Goal: Information Seeking & Learning: Check status

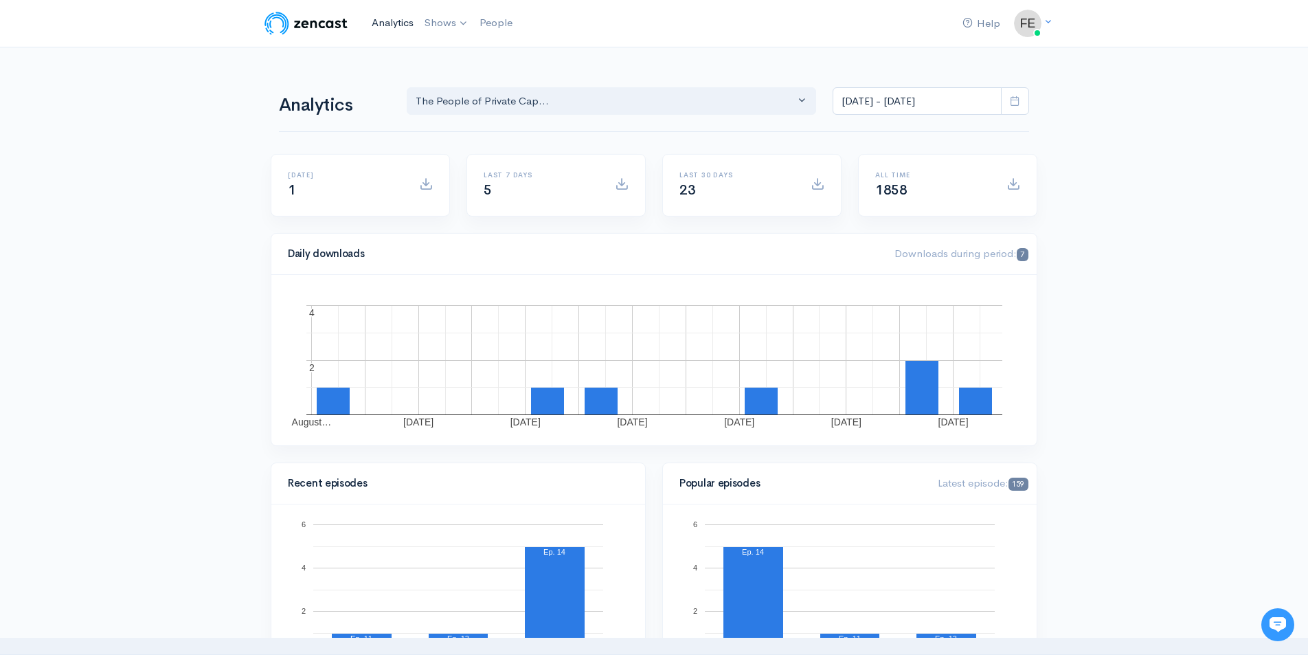
click at [402, 25] on link "Analytics" at bounding box center [392, 23] width 53 height 30
click at [441, 22] on link "Shows" at bounding box center [446, 23] width 55 height 30
click at [462, 57] on link "The People of Private Capital" at bounding box center [505, 57] width 170 height 24
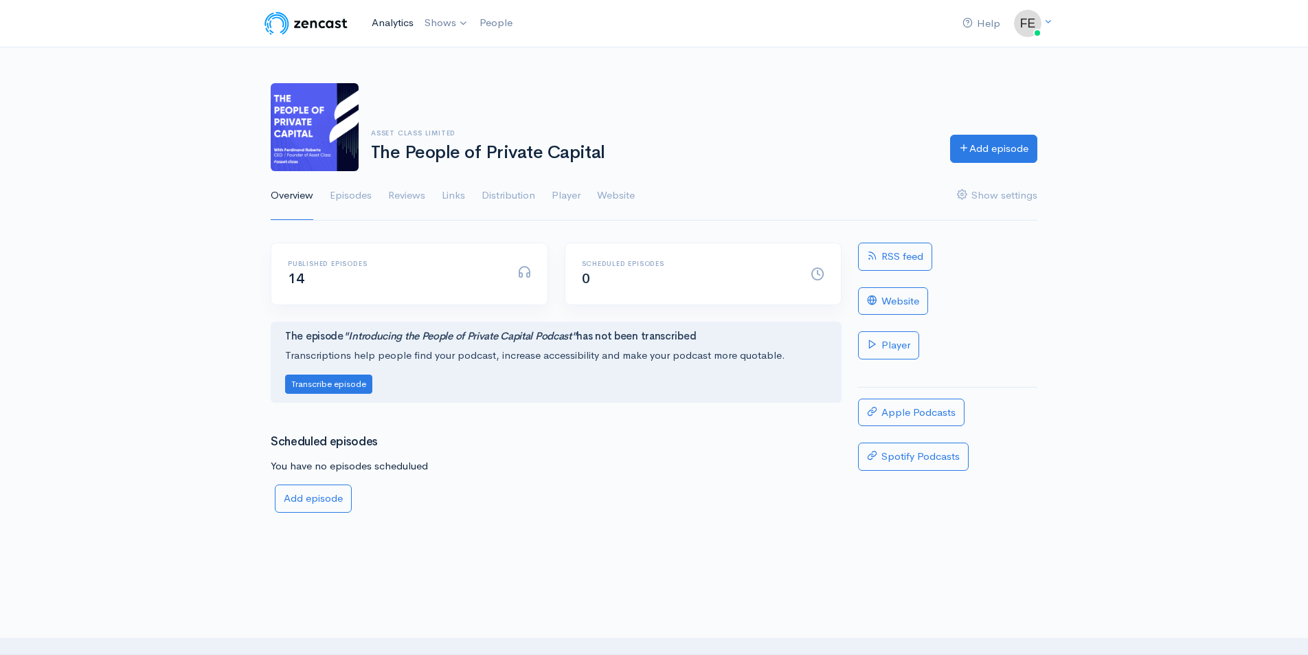
click at [391, 23] on link "Analytics" at bounding box center [392, 23] width 53 height 30
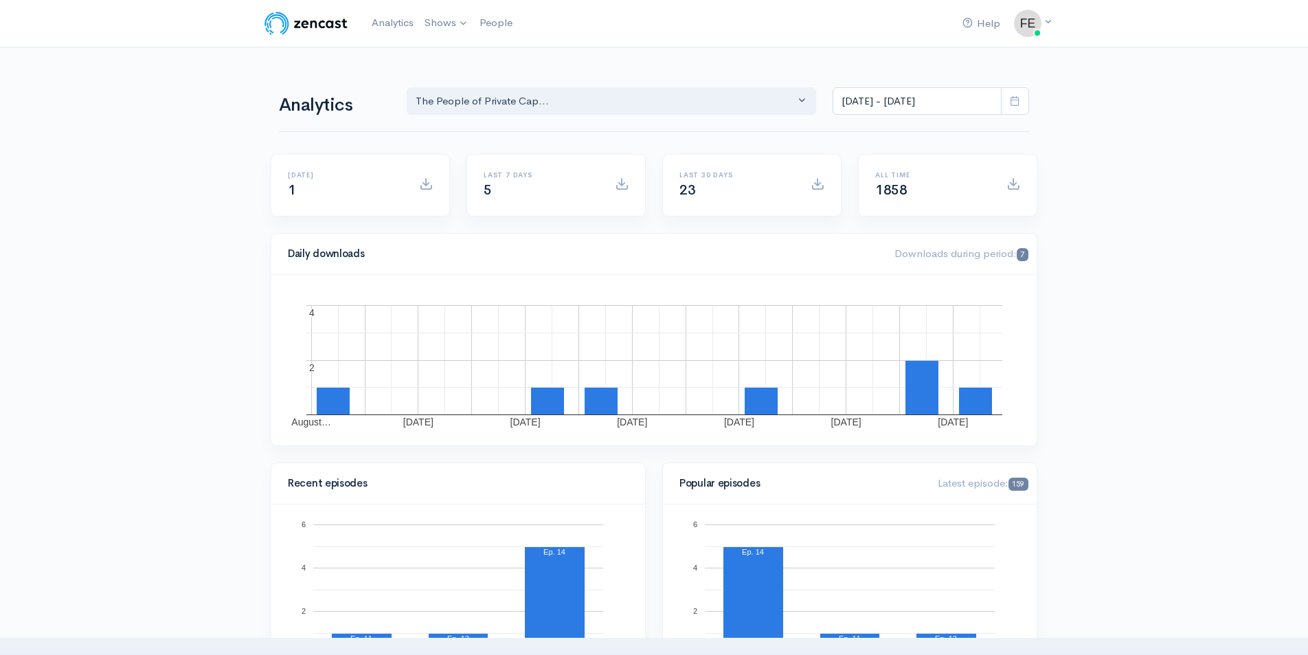
click at [1015, 109] on span at bounding box center [1015, 101] width 28 height 28
click at [858, 274] on li "All time" at bounding box center [881, 279] width 96 height 21
type input "[DATE] - [DATE]"
